Goal: Check status: Check status

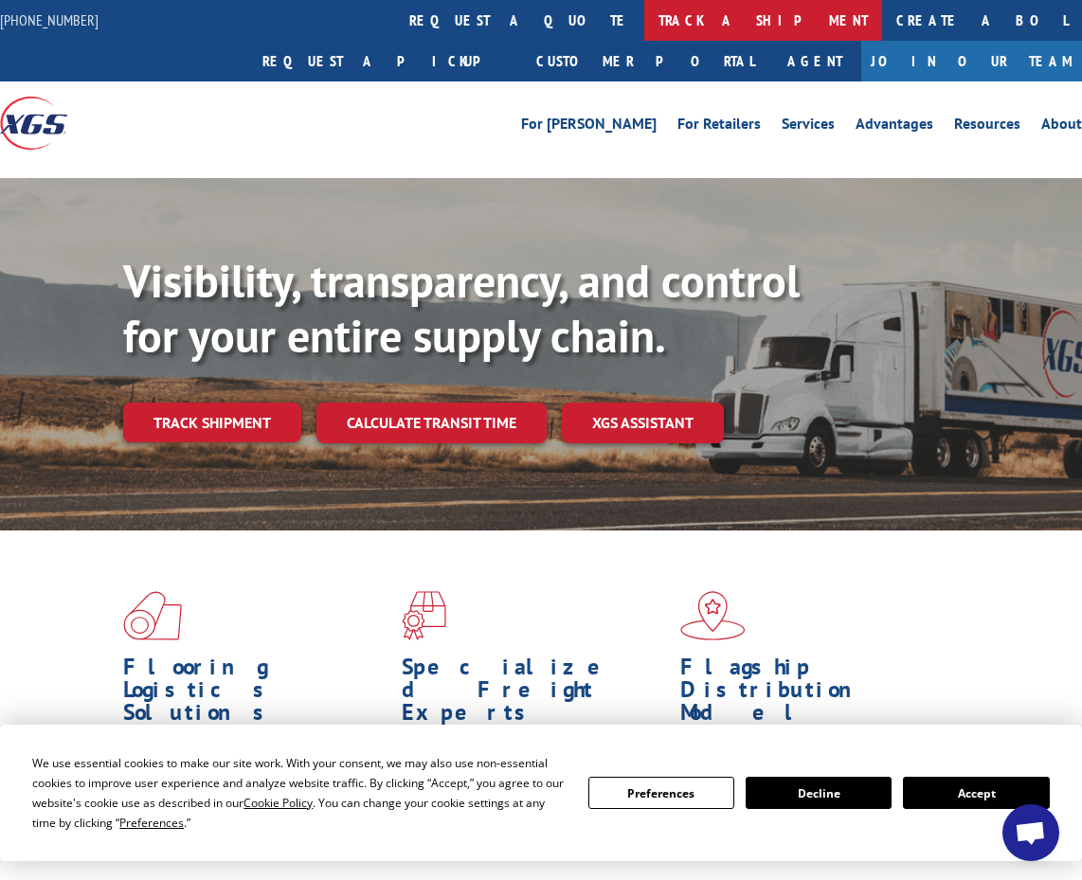
click at [644, 16] on link "track a shipment" at bounding box center [763, 20] width 238 height 41
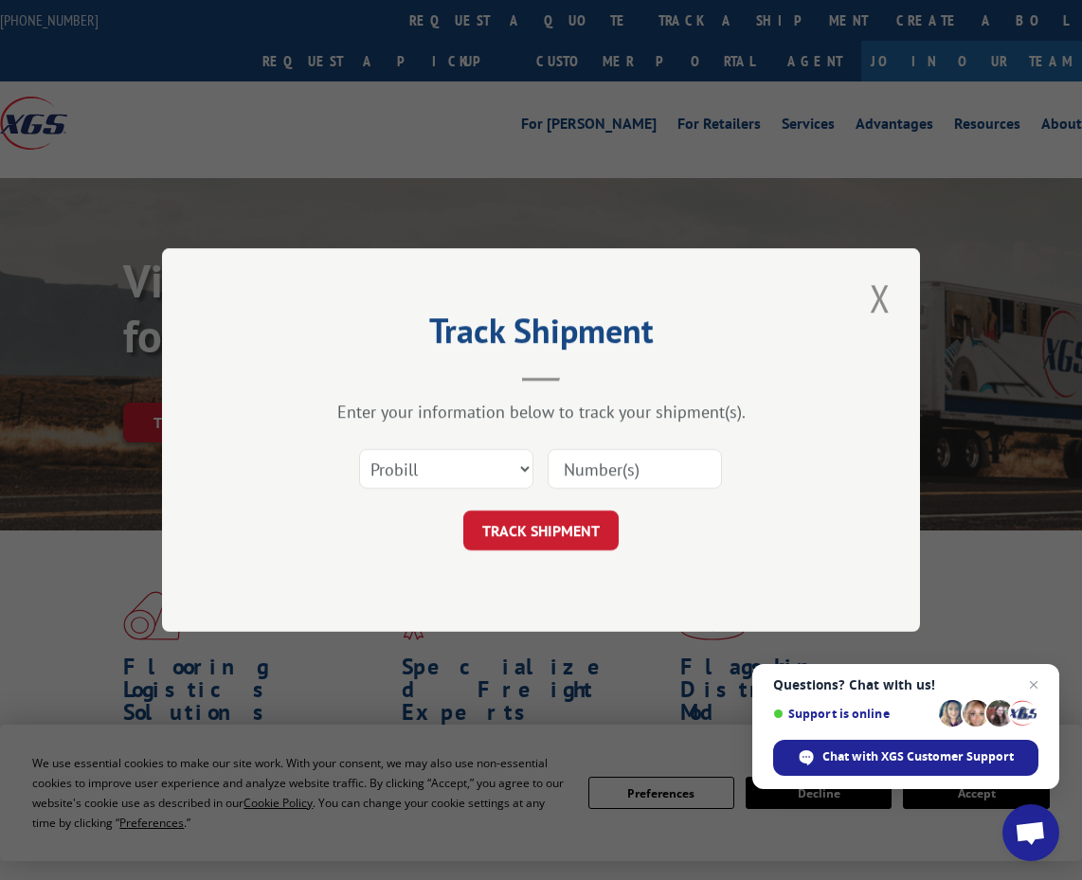
click at [716, 343] on h2 "Track Shipment" at bounding box center [541, 335] width 568 height 36
click at [601, 470] on input at bounding box center [635, 469] width 174 height 40
paste input "SHP021013"
type input "SHP021013"
click at [564, 523] on button "TRACK SHIPMENT" at bounding box center [540, 531] width 155 height 40
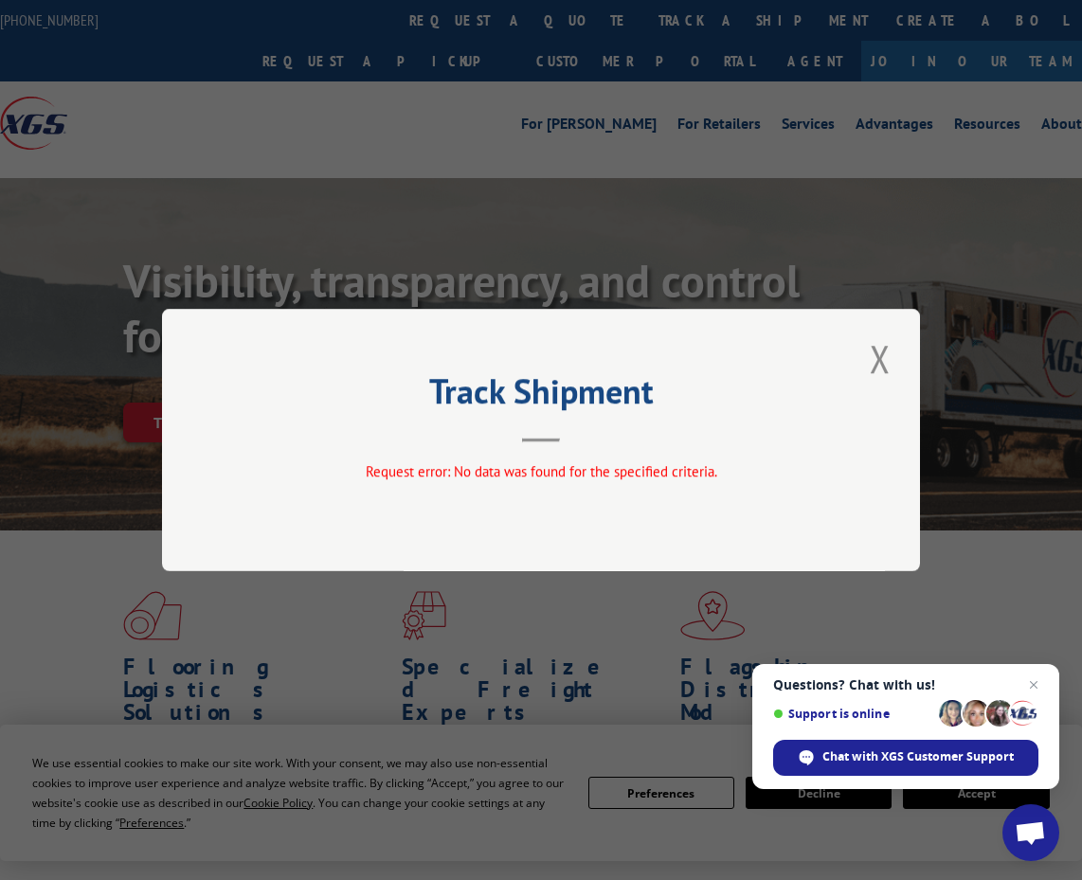
drag, startPoint x: 808, startPoint y: 454, endPoint x: 847, endPoint y: 387, distance: 76.8
click at [808, 453] on div "Track Shipment Request error: No data was found for the specified criteria." at bounding box center [541, 440] width 758 height 262
click at [881, 361] on button "Close modal" at bounding box center [880, 359] width 32 height 52
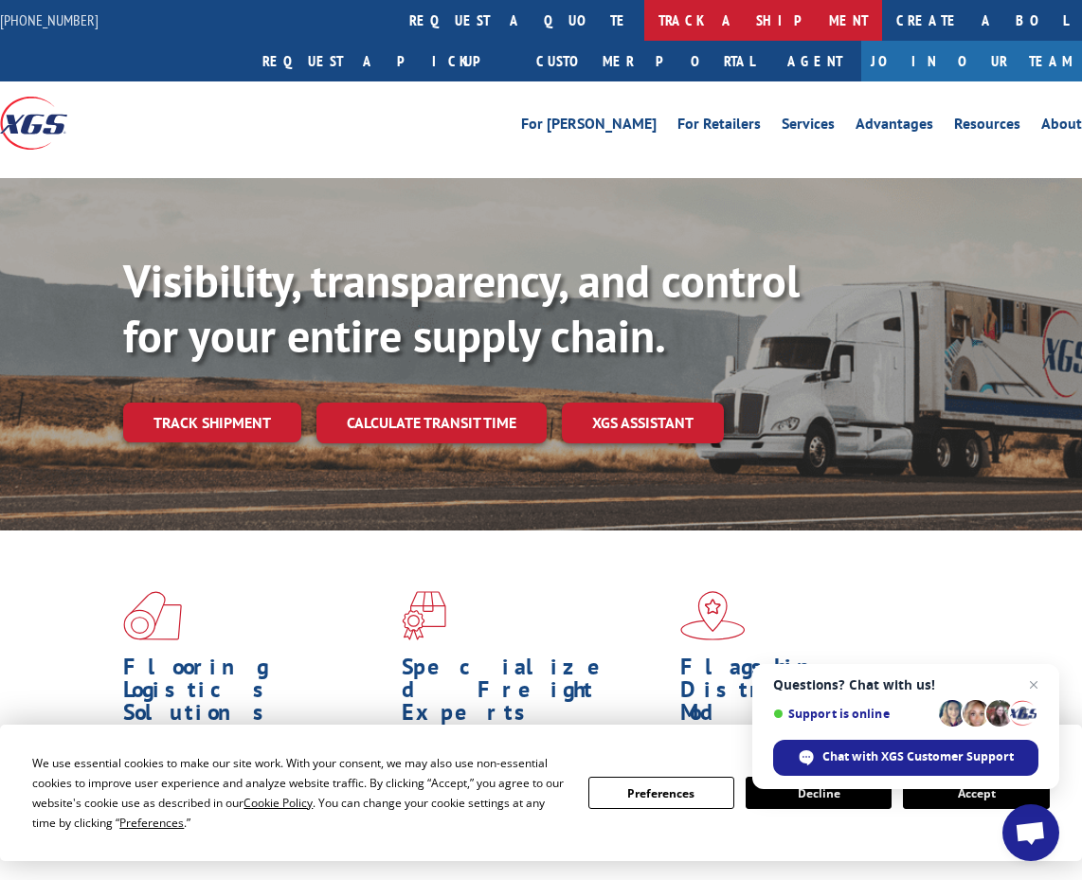
click at [644, 17] on link "track a shipment" at bounding box center [763, 20] width 238 height 41
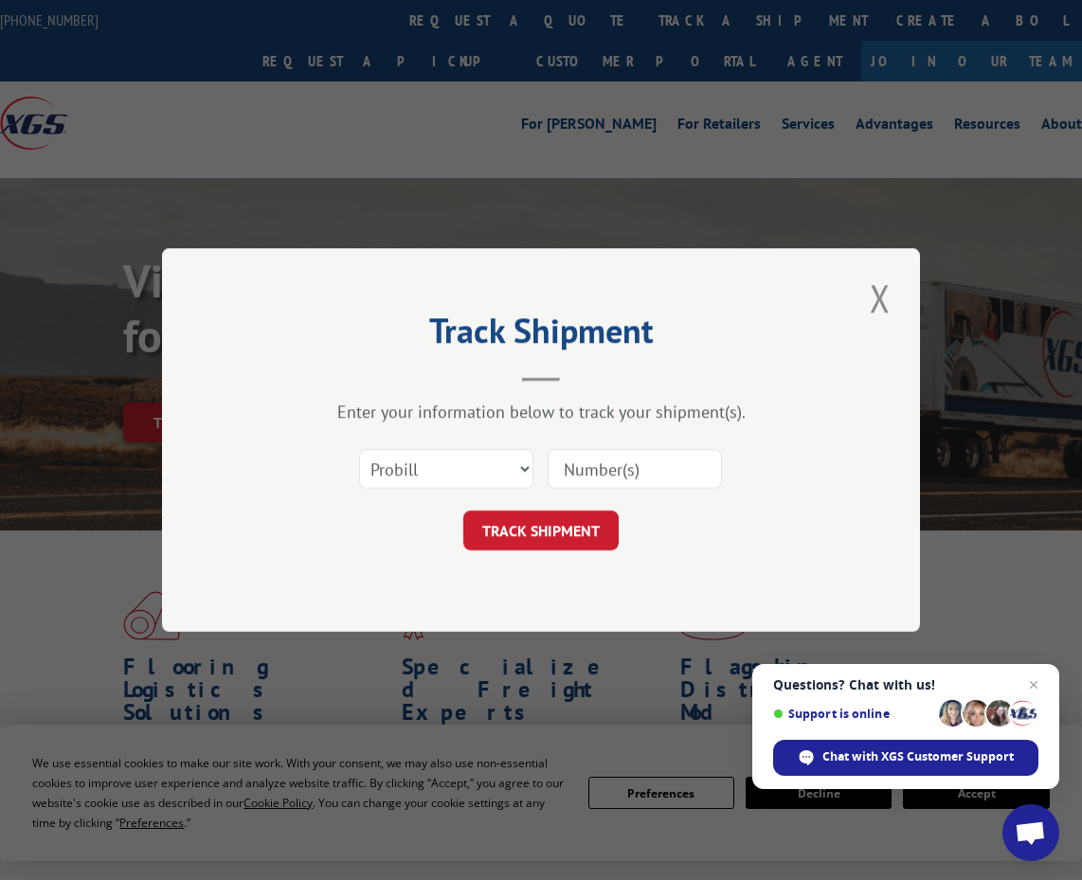
click at [639, 475] on input at bounding box center [635, 469] width 174 height 40
paste input "17537456"
type input "17537456"
click at [567, 518] on button "TRACK SHIPMENT" at bounding box center [540, 531] width 155 height 40
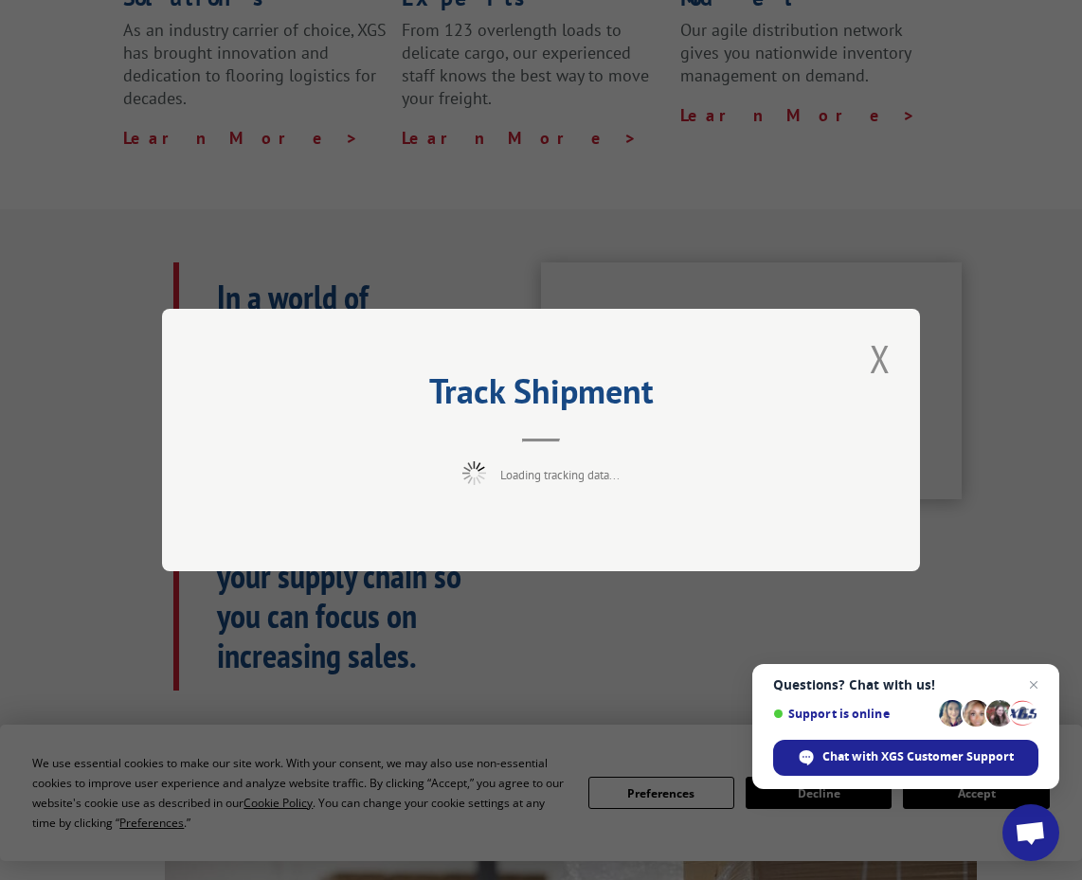
scroll to position [769, 0]
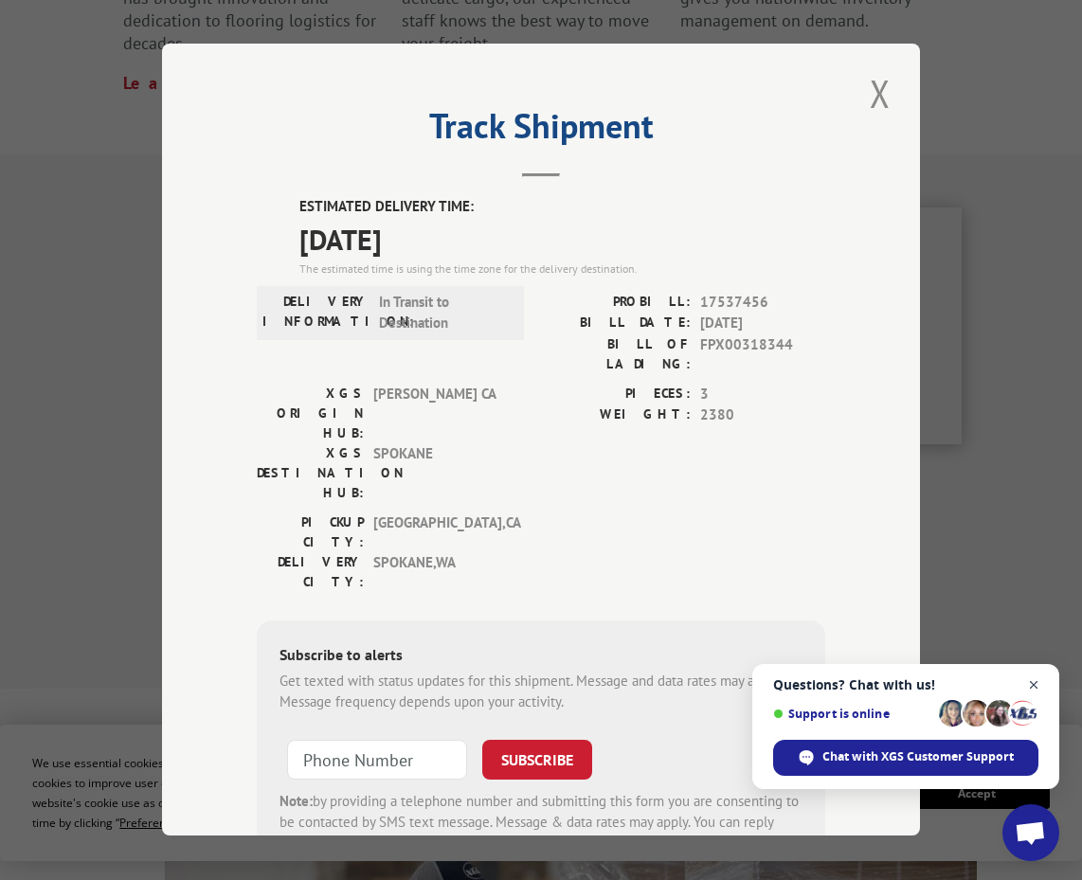
click at [1031, 684] on span "Open chat" at bounding box center [1034, 686] width 24 height 24
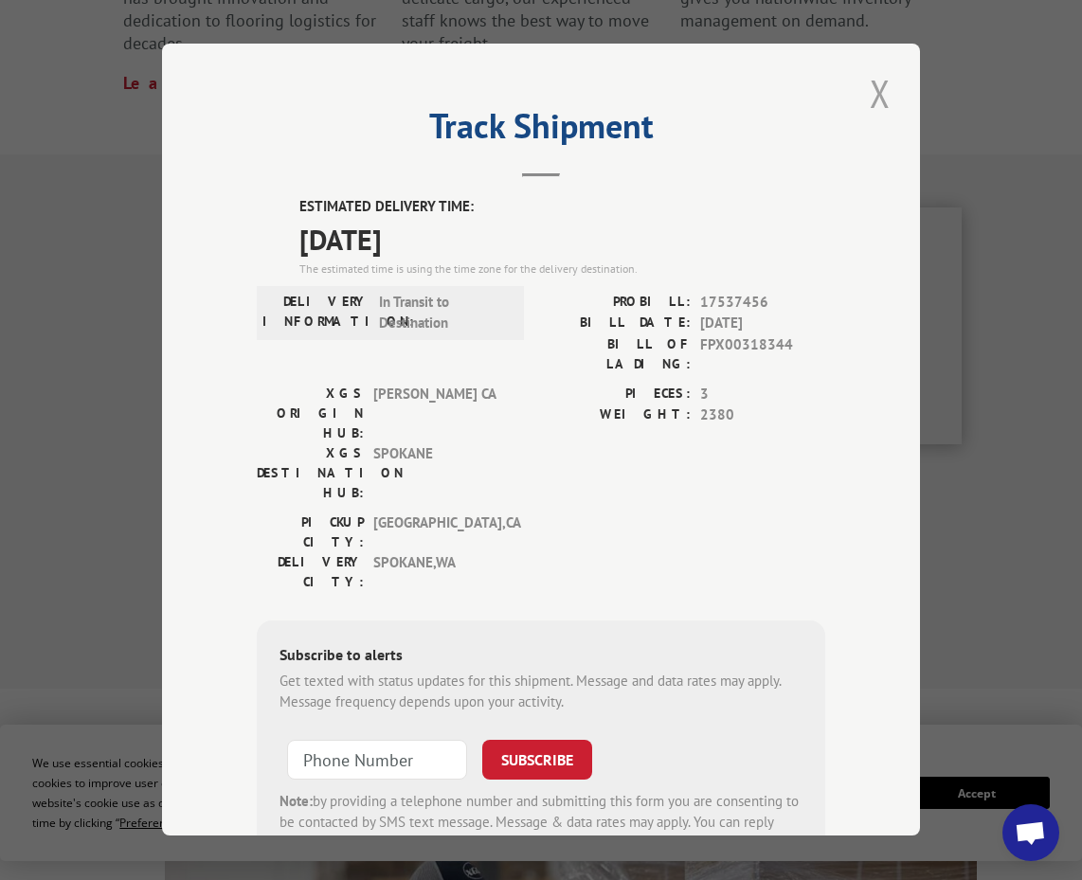
click at [873, 87] on button "Close modal" at bounding box center [880, 93] width 32 height 52
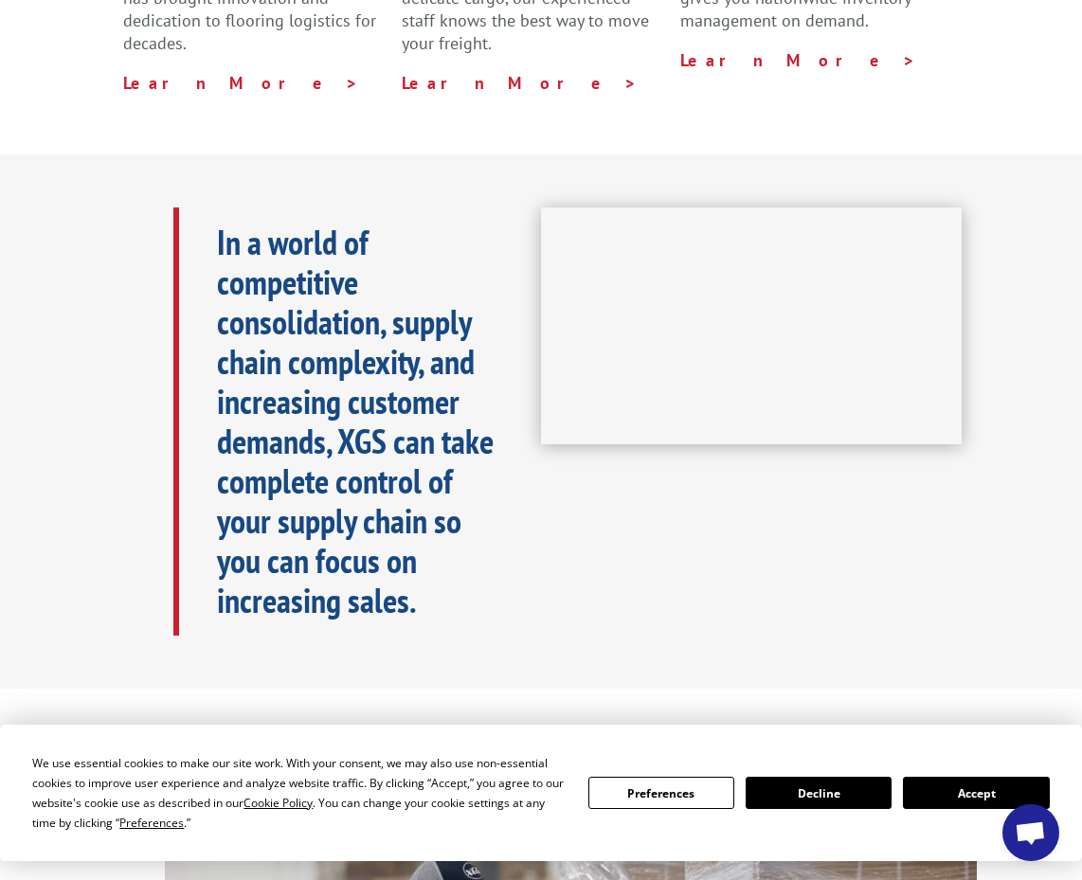
scroll to position [0, 0]
